Goal: Transaction & Acquisition: Book appointment/travel/reservation

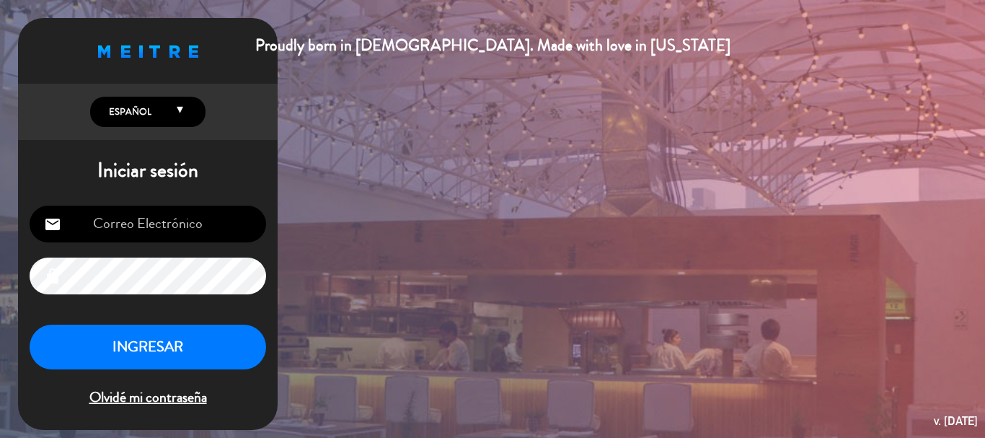
type input "[EMAIL_ADDRESS][DOMAIN_NAME]"
click at [162, 359] on button "INGRESAR" at bounding box center [148, 347] width 237 height 45
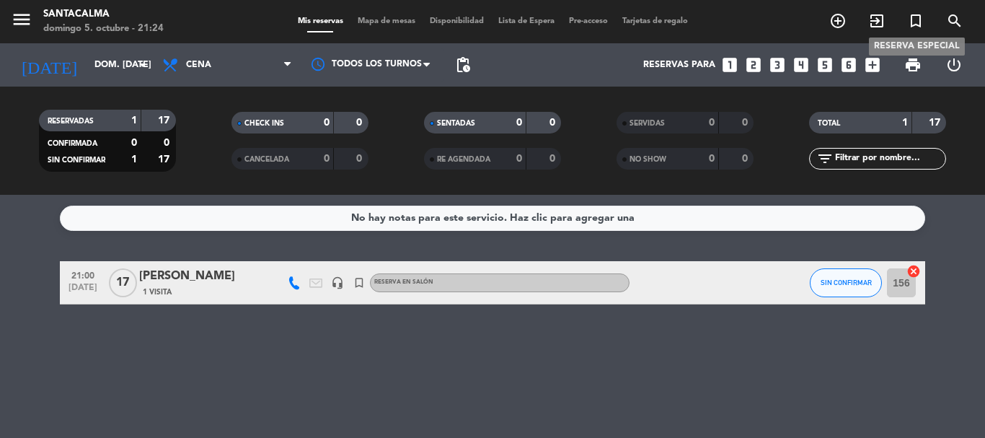
click at [909, 24] on icon "turned_in_not" at bounding box center [915, 20] width 17 height 17
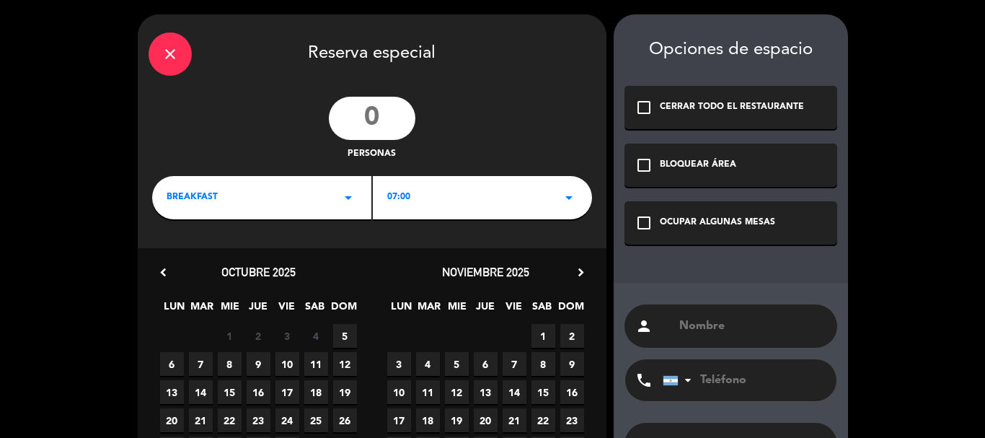
click at [379, 124] on input "number" at bounding box center [372, 118] width 87 height 43
click at [702, 330] on input "text" at bounding box center [752, 326] width 149 height 20
paste input "[PERSON_NAME]"
type input "[PERSON_NAME]"
click at [317, 208] on div "BREAKFAST arrow_drop_down" at bounding box center [261, 197] width 219 height 43
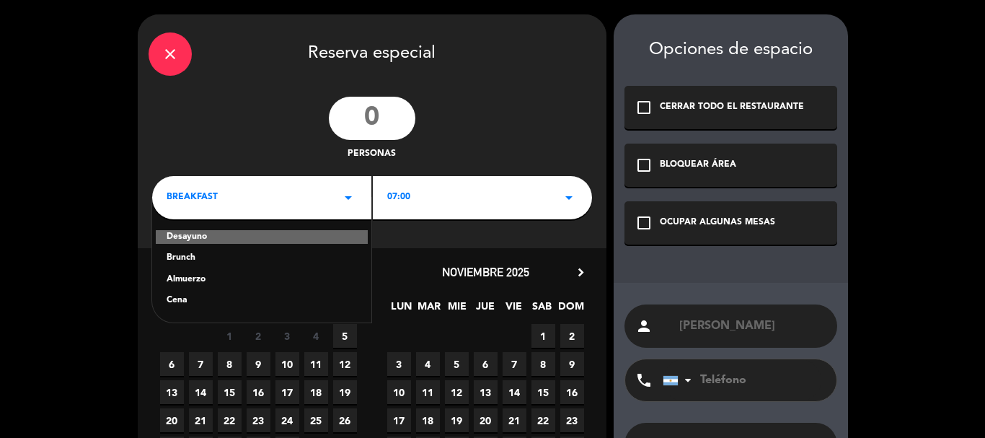
click at [177, 302] on div "Cena" at bounding box center [262, 301] width 190 height 14
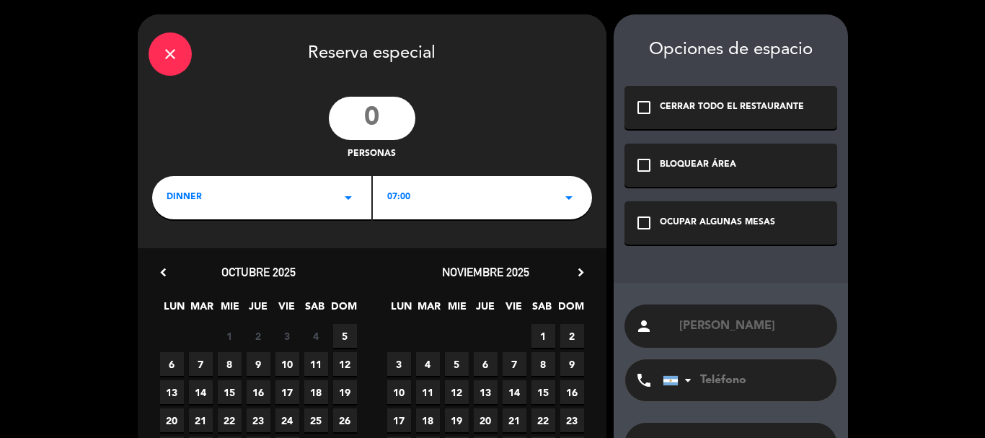
scroll to position [110, 0]
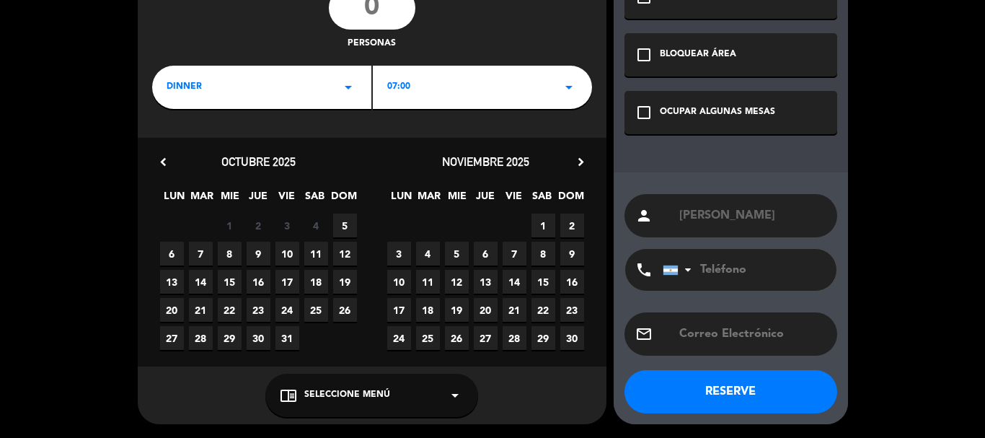
click at [236, 248] on span "8" at bounding box center [230, 254] width 24 height 24
drag, startPoint x: 391, startPoint y: 411, endPoint x: 387, endPoint y: 381, distance: 30.6
click at [391, 410] on div "chrome_reader_mode Seleccione Menú arrow_drop_down" at bounding box center [371, 395] width 213 height 43
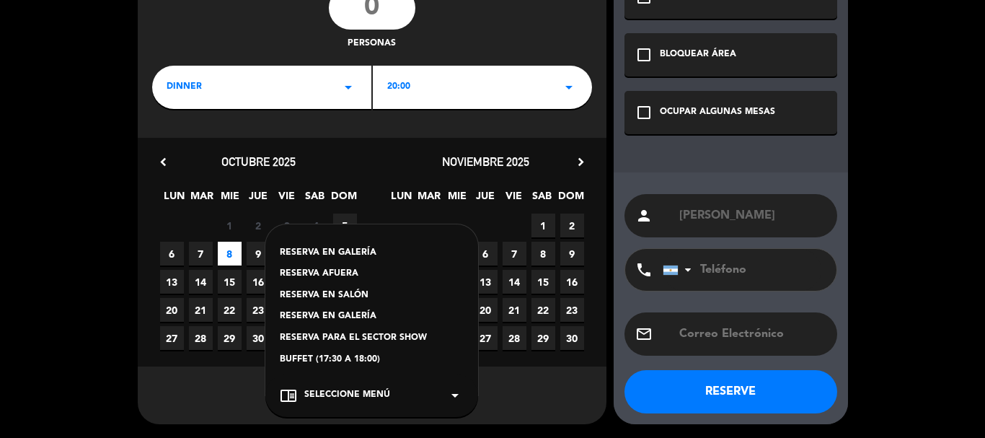
click at [342, 294] on div "RESERVA EN SALÓN" at bounding box center [372, 296] width 184 height 14
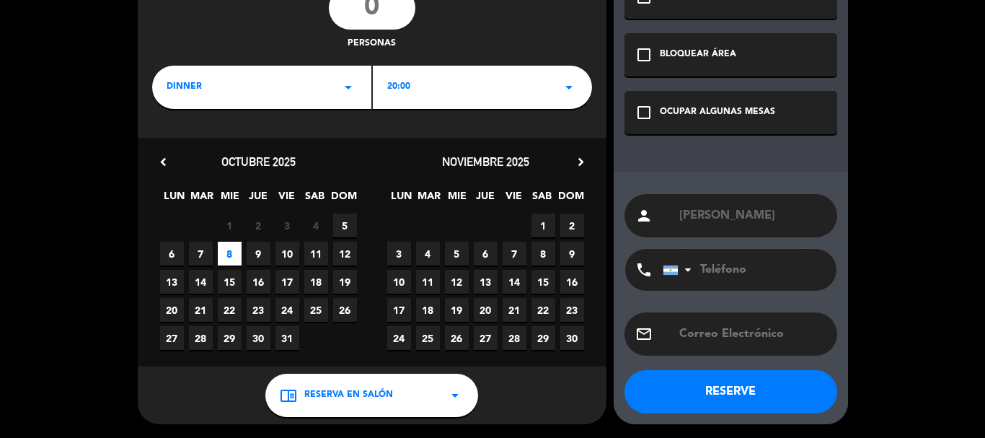
drag, startPoint x: 675, startPoint y: 103, endPoint x: 518, endPoint y: 126, distance: 158.8
click at [663, 106] on div "check_box_outline_blank OCUPAR ALGUNAS MESAS" at bounding box center [731, 112] width 213 height 43
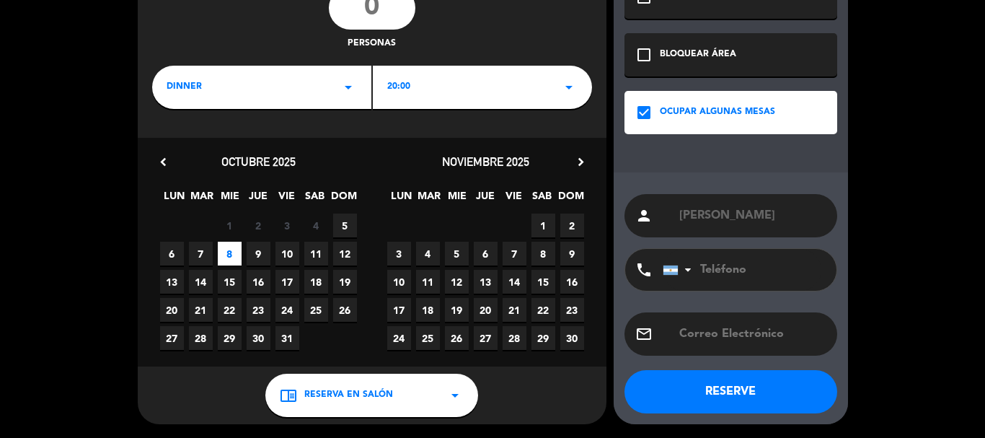
drag, startPoint x: 481, startPoint y: 101, endPoint x: 470, endPoint y: 105, distance: 12.3
click at [479, 97] on div "20:00 arrow_drop_down" at bounding box center [482, 87] width 219 height 43
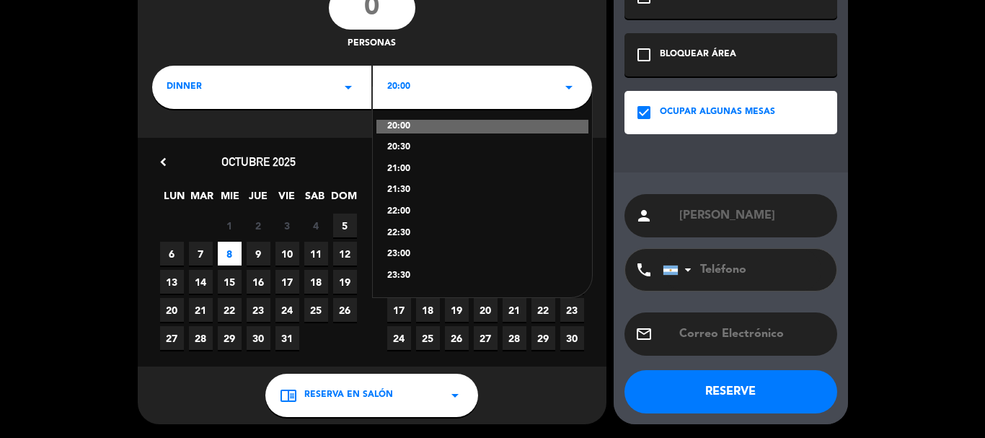
click at [402, 186] on div "21:30" at bounding box center [482, 190] width 190 height 14
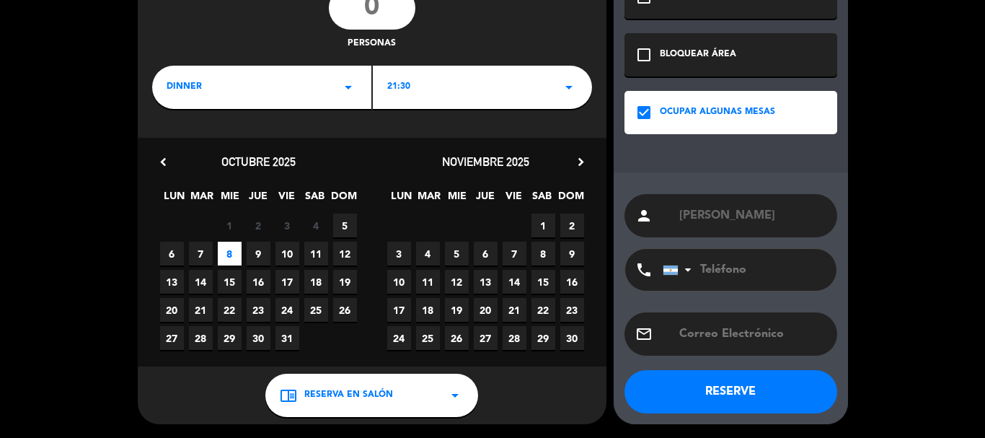
click at [445, 91] on div "21:30 arrow_drop_down" at bounding box center [482, 87] width 219 height 43
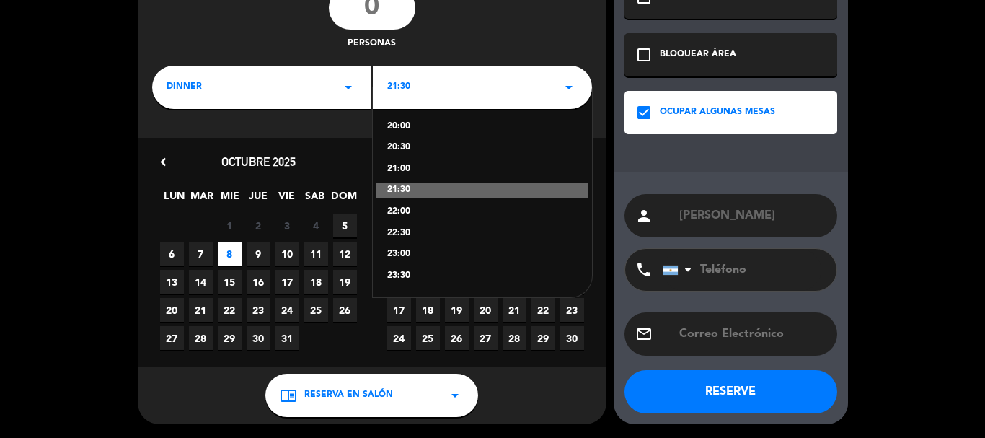
click at [394, 170] on div "21:00" at bounding box center [482, 169] width 190 height 14
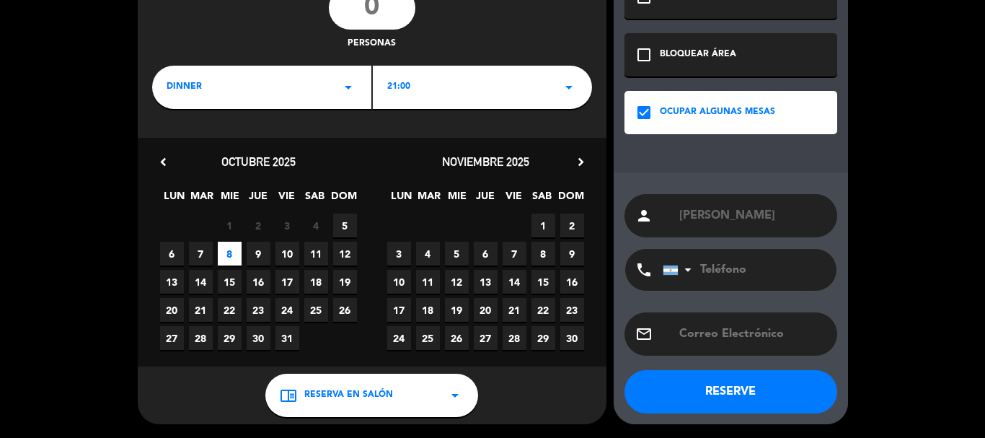
click at [384, 10] on input "number" at bounding box center [372, 7] width 87 height 43
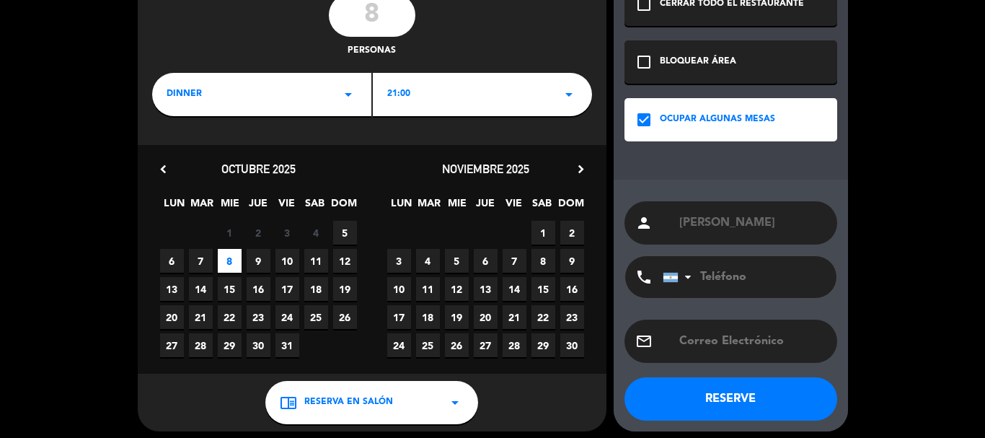
type input "8"
click at [715, 273] on input "tel" at bounding box center [742, 277] width 159 height 42
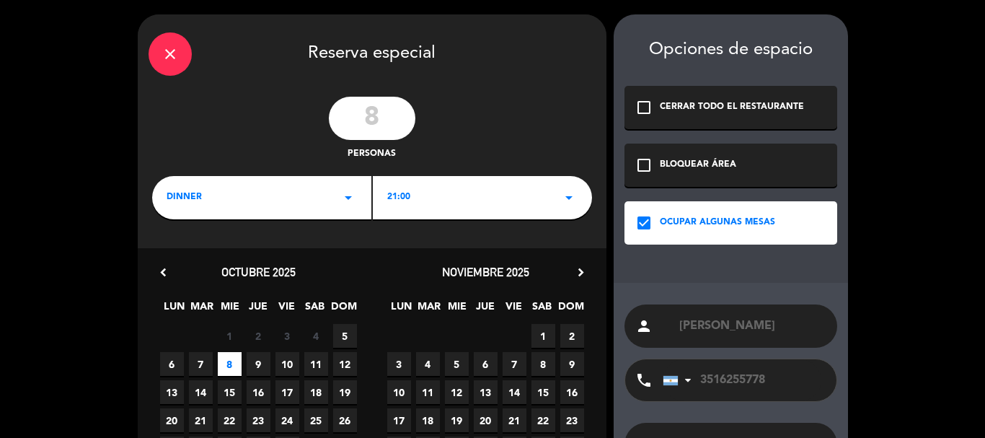
scroll to position [110, 0]
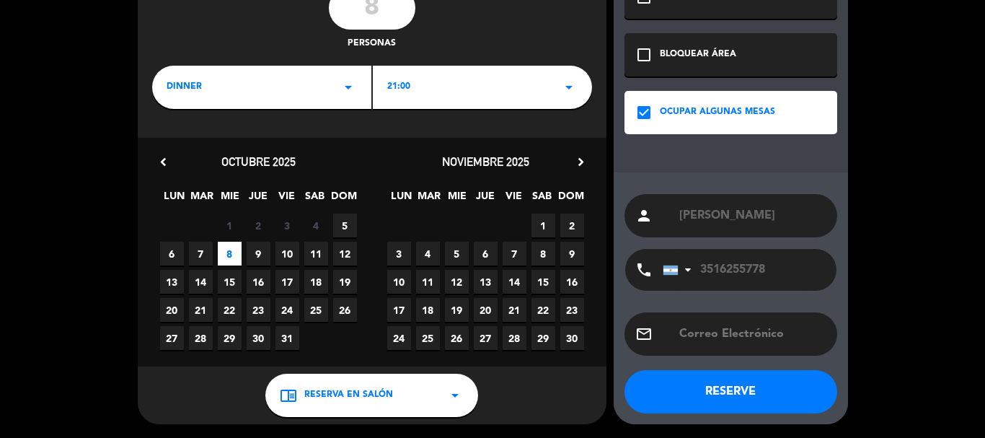
type input "3516255778"
click at [757, 394] on button "RESERVE" at bounding box center [731, 391] width 213 height 43
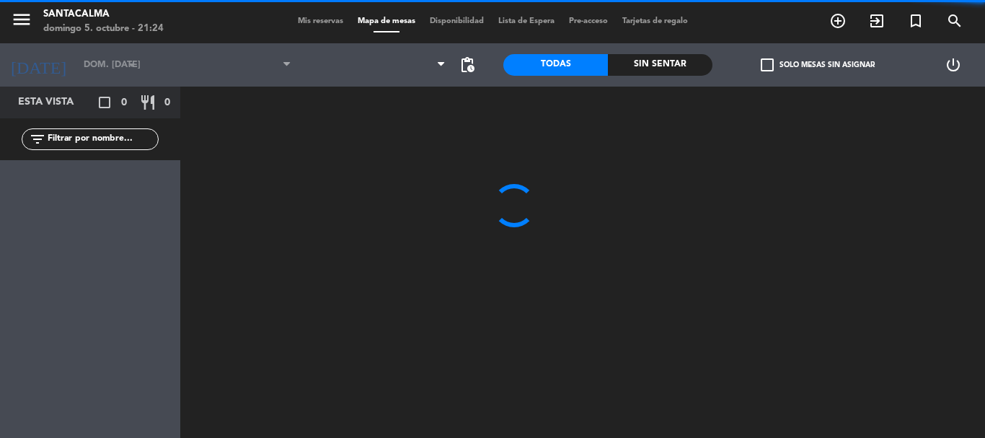
type input "mié. [DATE]"
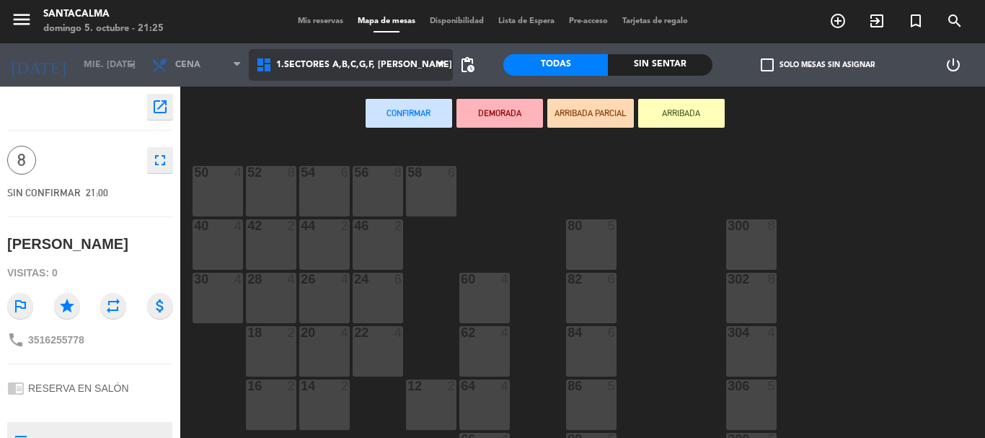
click at [436, 52] on span "1.Sectores A,B,C,G,F, [PERSON_NAME]" at bounding box center [351, 65] width 204 height 32
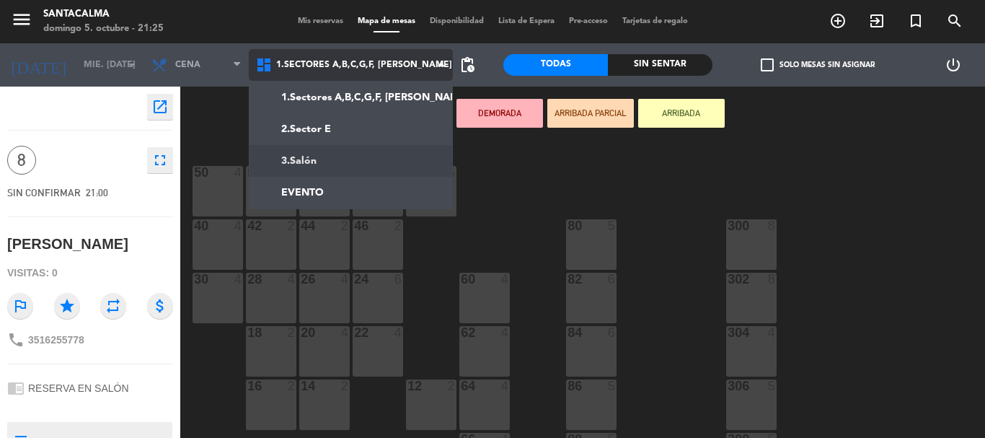
click at [394, 153] on ng-component "menu Santacalma [PERSON_NAME] 5. octubre - 21:25 Mis reservas Mapa de mesas Dis…" at bounding box center [492, 219] width 985 height 438
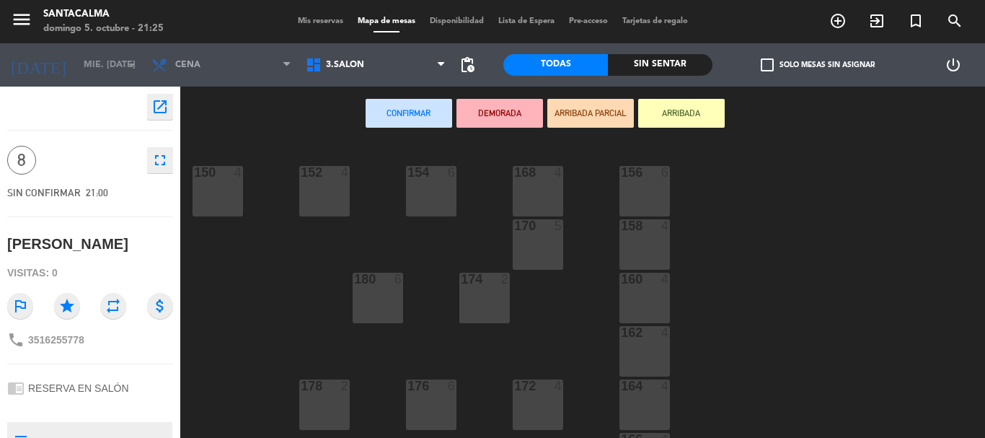
click at [650, 198] on div "156 6" at bounding box center [645, 191] width 50 height 50
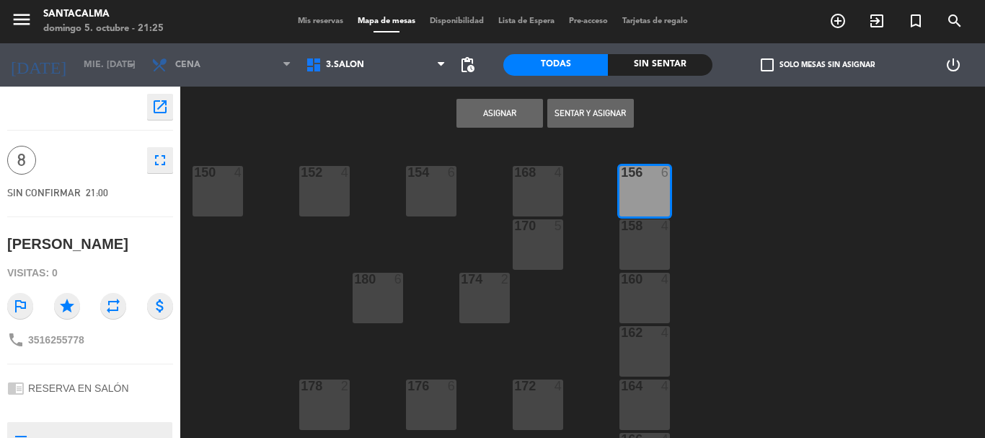
click at [500, 113] on button "Asignar" at bounding box center [500, 113] width 87 height 29
